Goal: Information Seeking & Learning: Learn about a topic

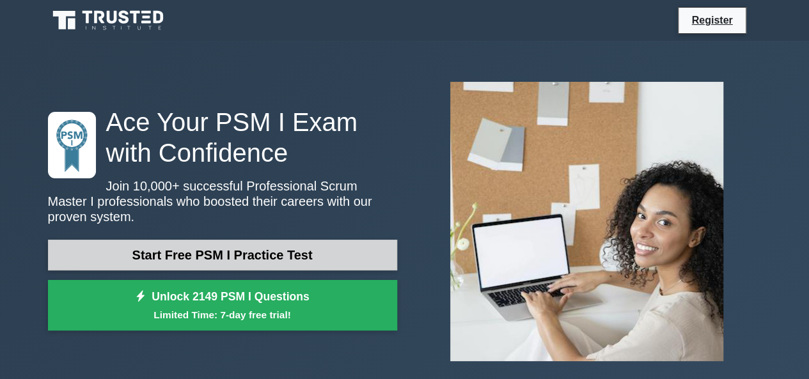
click at [207, 240] on link "Start Free PSM I Practice Test" at bounding box center [222, 255] width 349 height 31
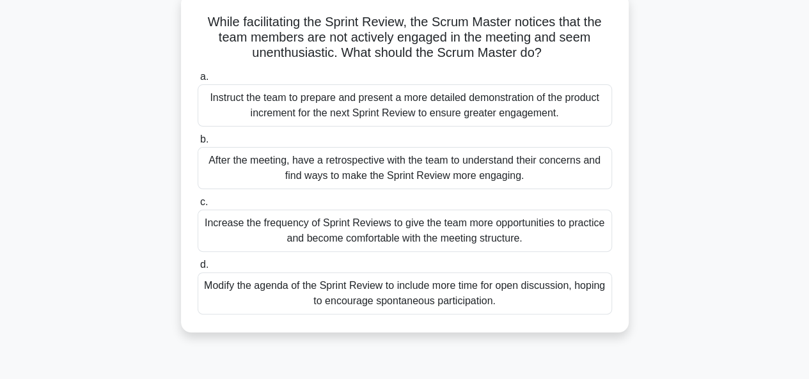
scroll to position [79, 0]
click at [329, 171] on div "After the meeting, have a retrospective with the team to understand their conce…" at bounding box center [405, 167] width 414 height 42
click at [198, 143] on input "b. After the meeting, have a retrospective with the team to understand their co…" at bounding box center [198, 139] width 0 height 8
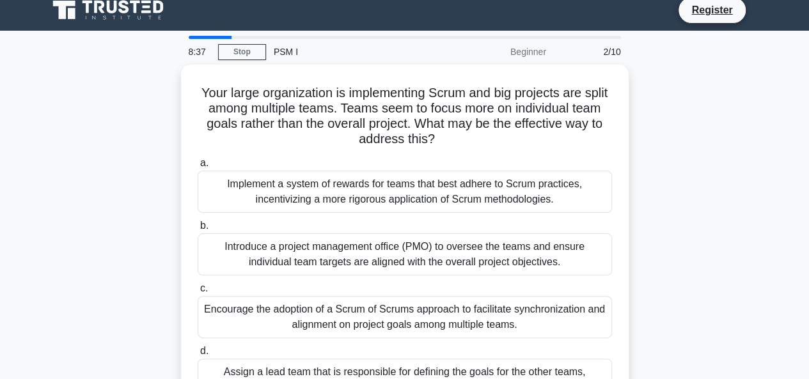
scroll to position [0, 0]
